Goal: Information Seeking & Learning: Learn about a topic

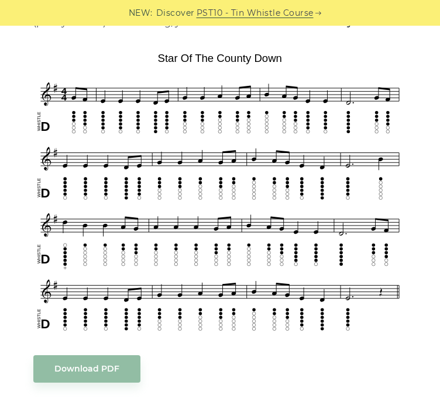
scroll to position [289, 0]
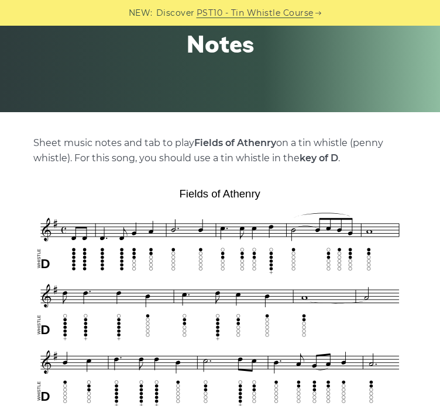
scroll to position [163, 0]
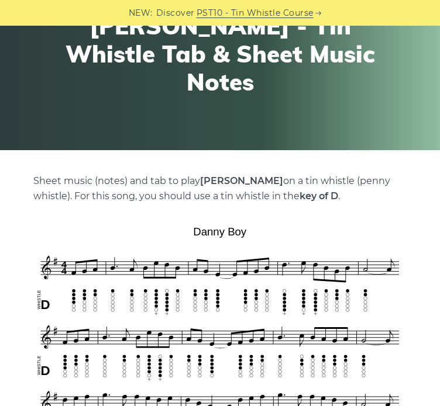
scroll to position [117, 0]
